Goal: Transaction & Acquisition: Download file/media

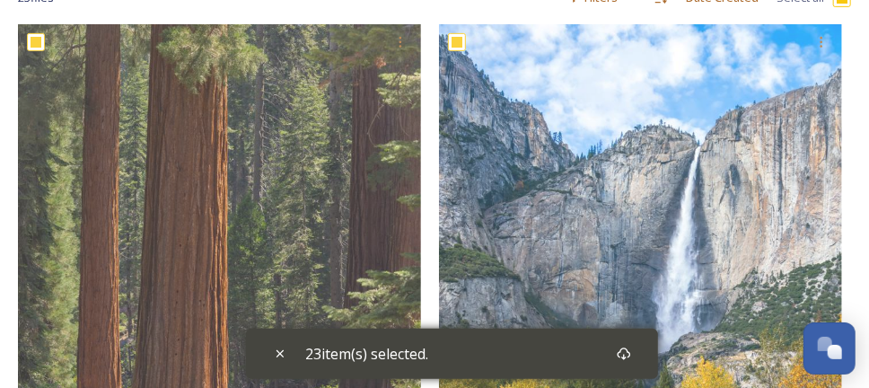
scroll to position [81, 0]
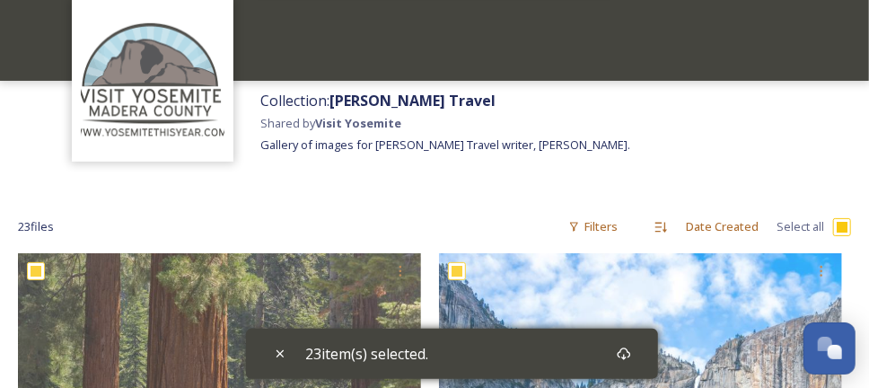
click at [845, 228] on input "checkbox" at bounding box center [842, 227] width 18 height 18
checkbox input "false"
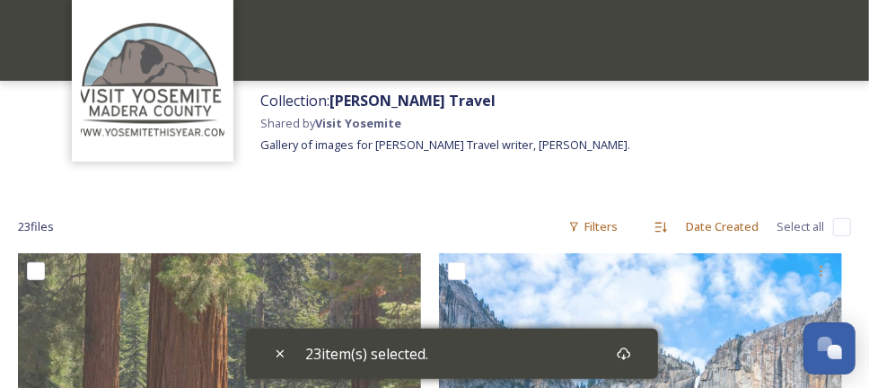
checkbox input "false"
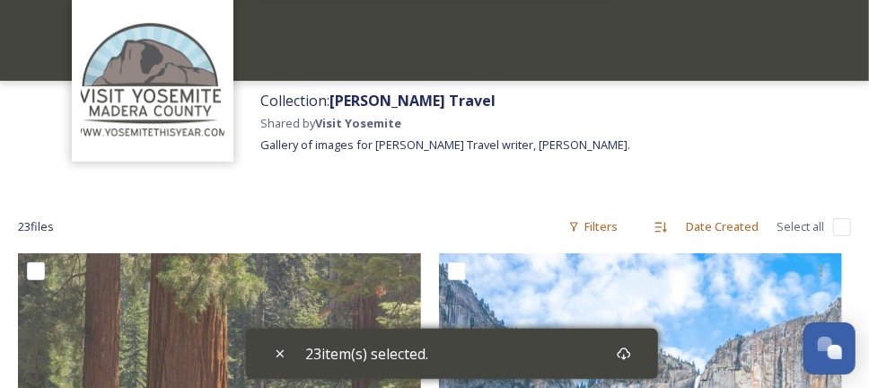
checkbox input "false"
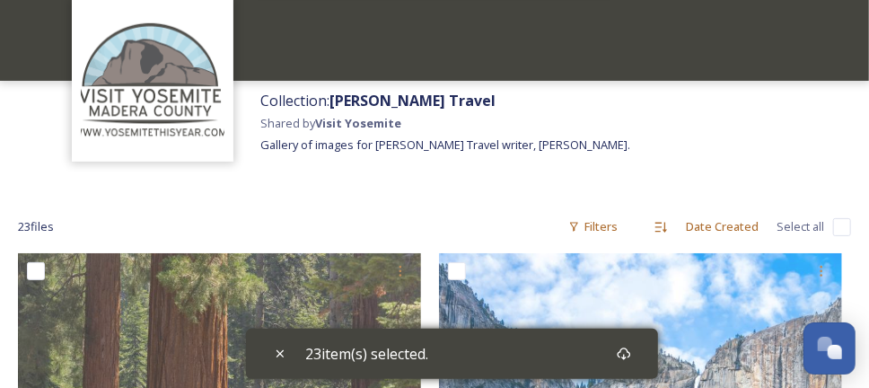
checkbox input "false"
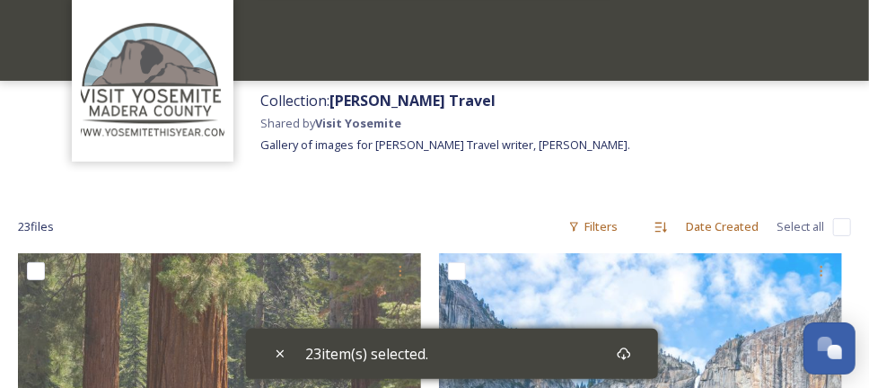
checkbox input "false"
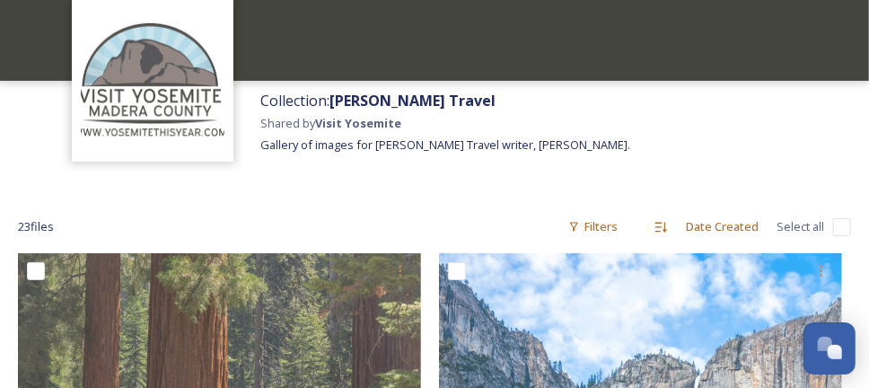
click at [686, 153] on div "Collection: [PERSON_NAME] Travel Shared by [PERSON_NAME] Gallery of images for …" at bounding box center [560, 136] width 618 height 110
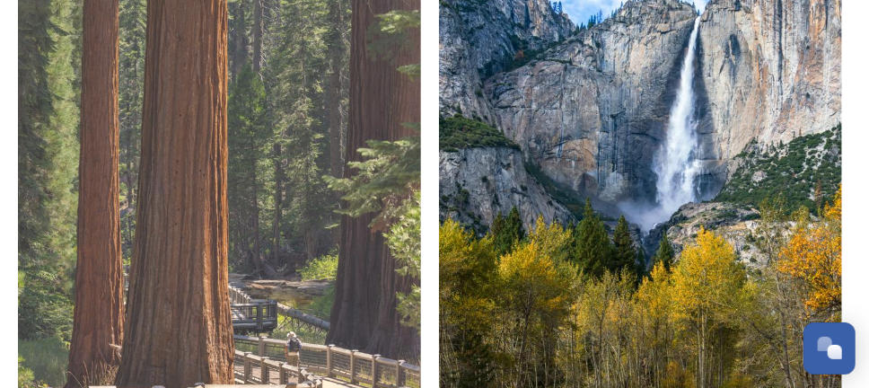
scroll to position [260, 0]
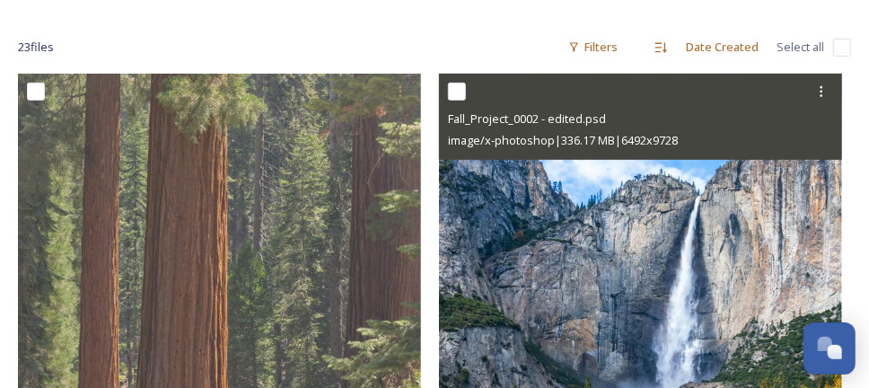
click at [452, 87] on input "checkbox" at bounding box center [457, 92] width 18 height 18
checkbox input "true"
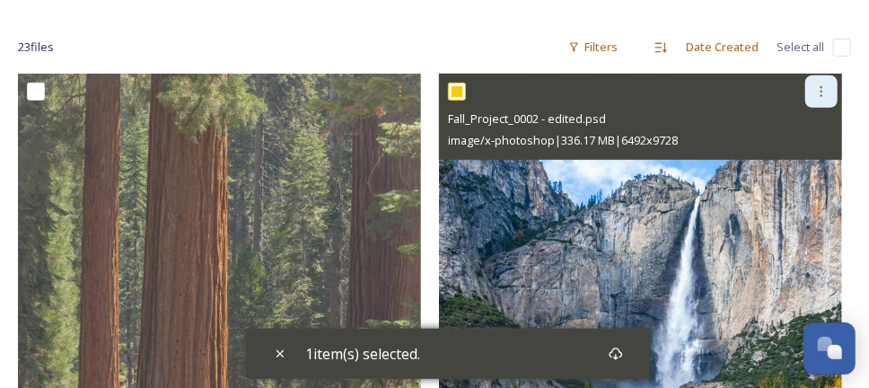
click at [819, 93] on icon at bounding box center [822, 91] width 14 height 14
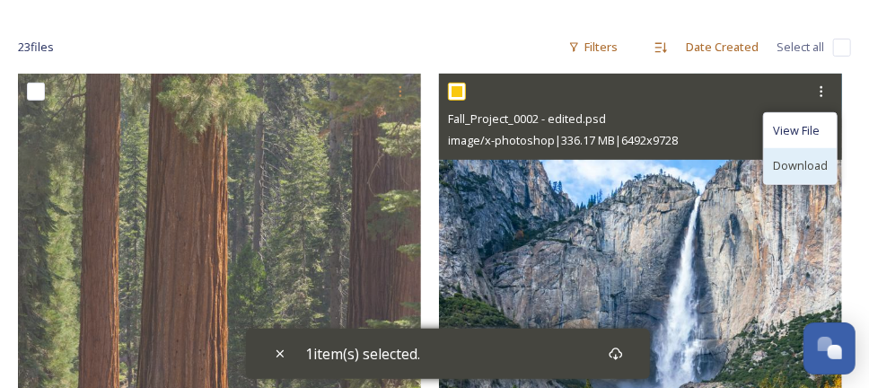
click at [797, 167] on span "Download" at bounding box center [800, 165] width 55 height 17
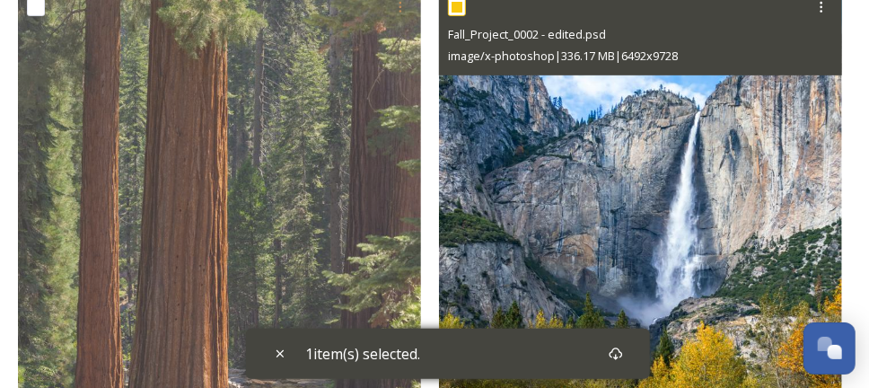
scroll to position [350, 0]
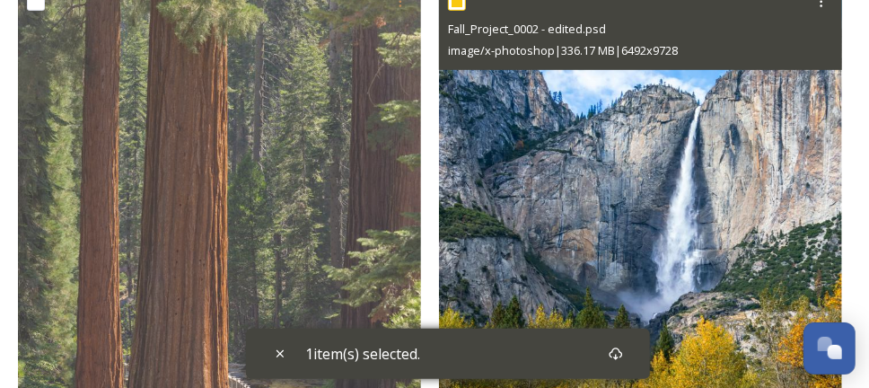
click at [633, 195] on img at bounding box center [640, 286] width 403 height 604
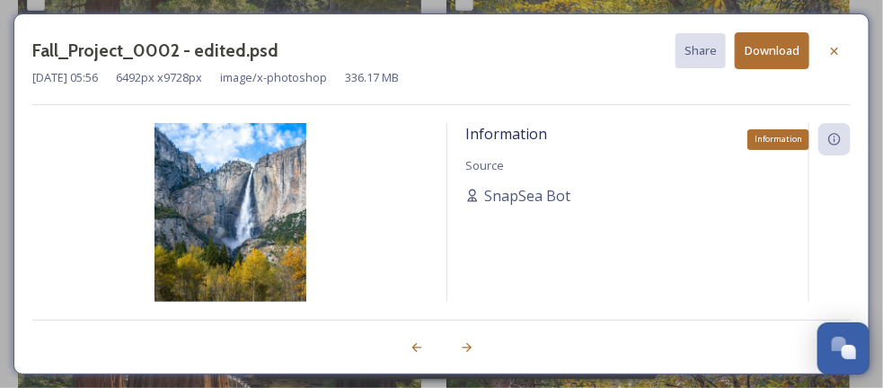
click at [833, 139] on icon at bounding box center [834, 139] width 14 height 14
click at [759, 53] on button "Download" at bounding box center [772, 50] width 75 height 37
click at [838, 49] on icon at bounding box center [834, 51] width 14 height 14
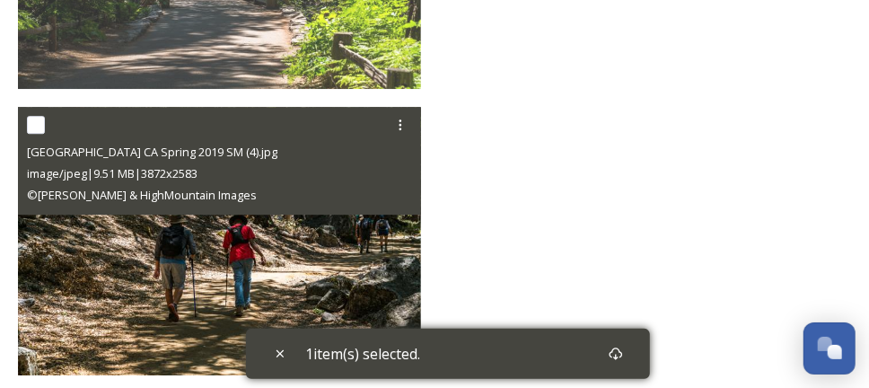
scroll to position [4392, 0]
